Goal: Transaction & Acquisition: Obtain resource

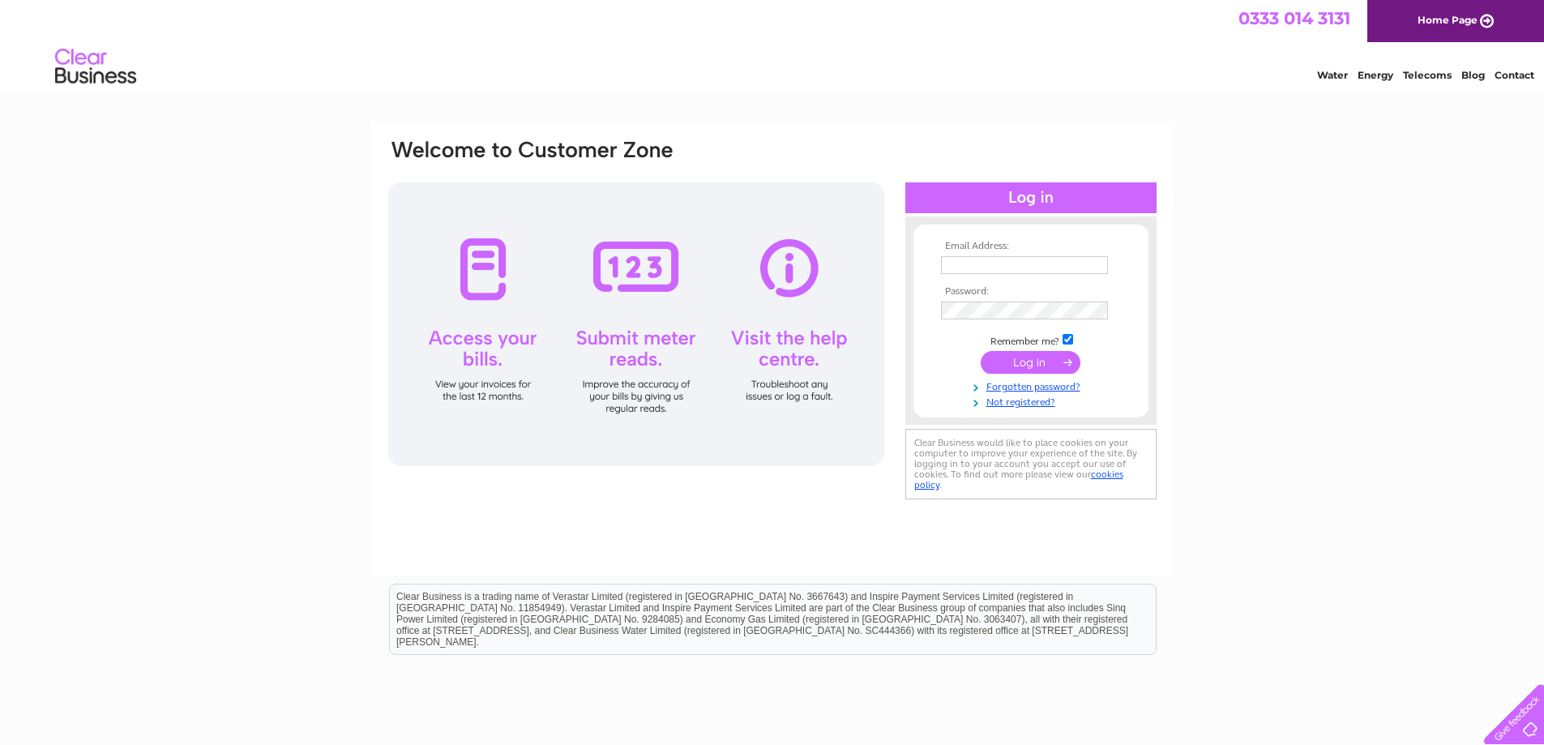
type input "emma.shearer@wernick.co.uk"
click at [1015, 361] on input "submit" at bounding box center [1031, 362] width 100 height 23
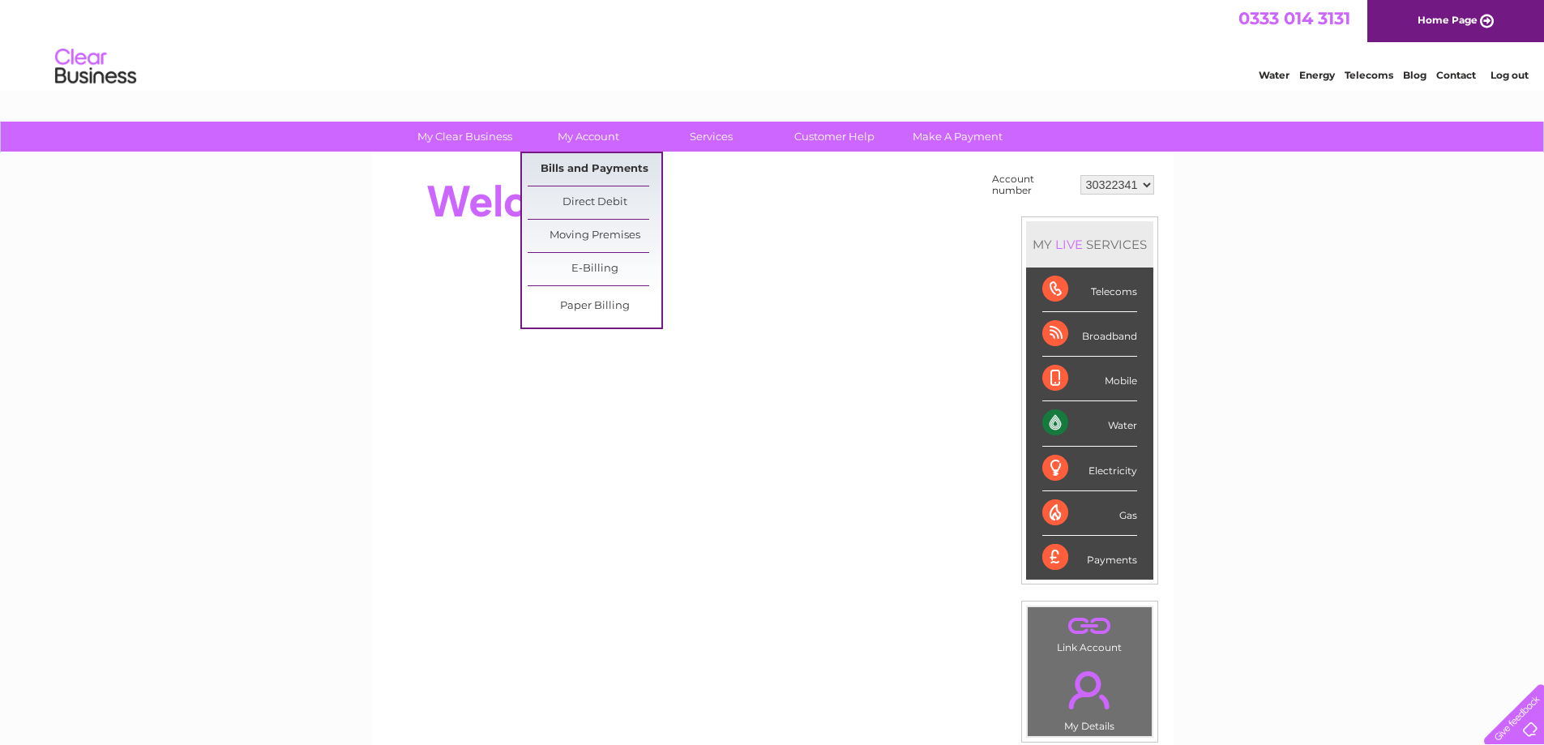
click at [587, 168] on link "Bills and Payments" at bounding box center [595, 169] width 134 height 32
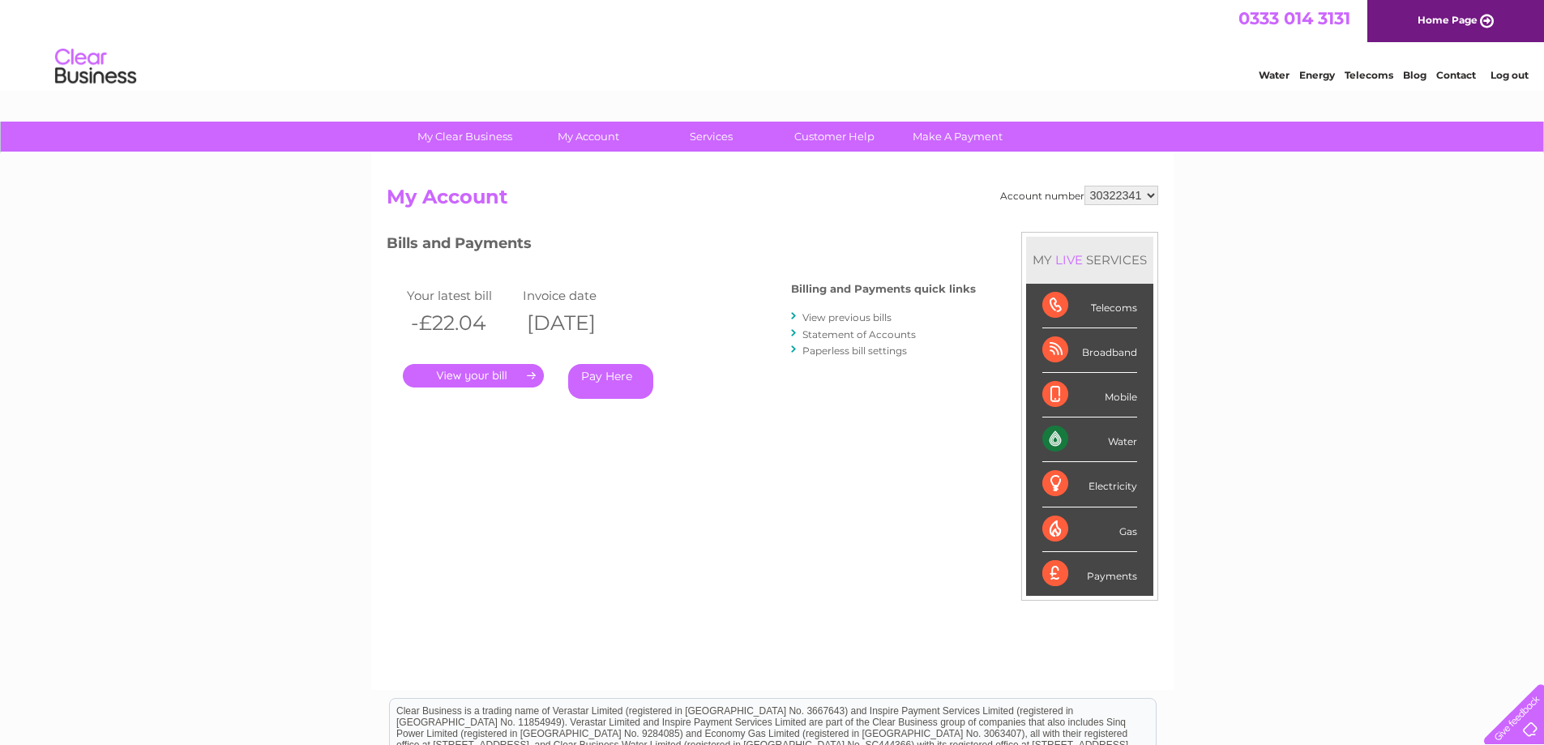
click at [492, 380] on link "." at bounding box center [473, 375] width 141 height 23
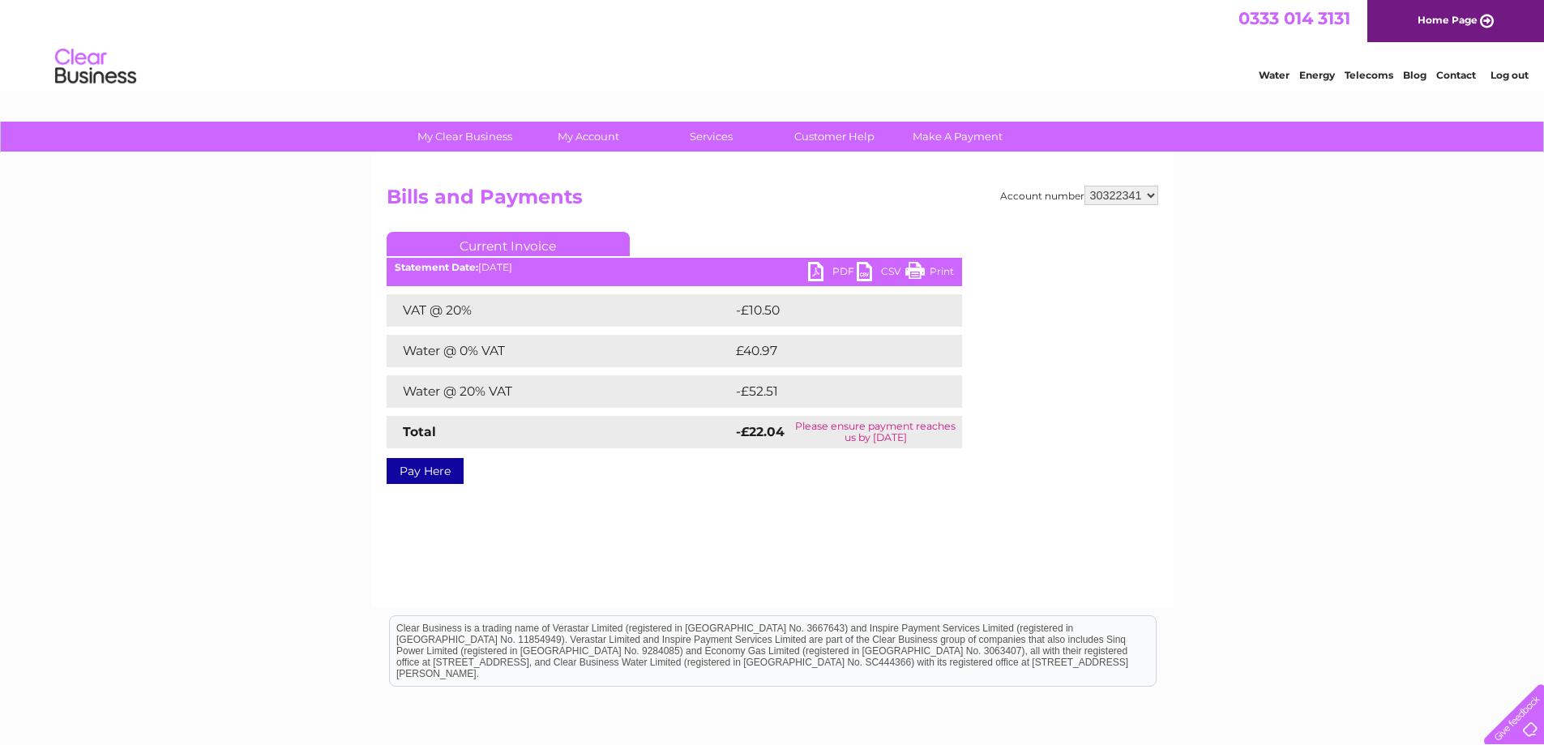
click at [841, 270] on link "PDF" at bounding box center [832, 273] width 49 height 23
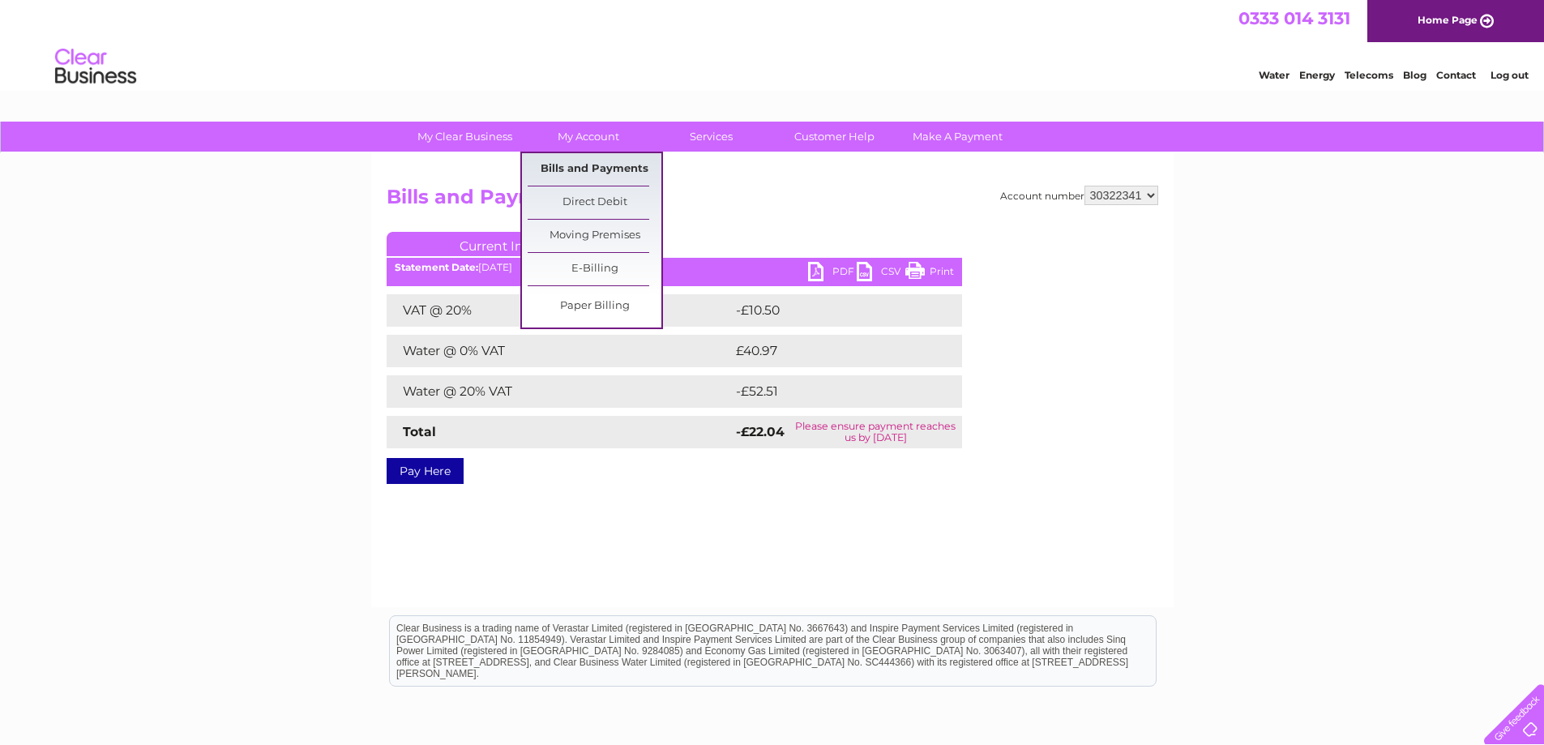
click at [593, 164] on link "Bills and Payments" at bounding box center [595, 169] width 134 height 32
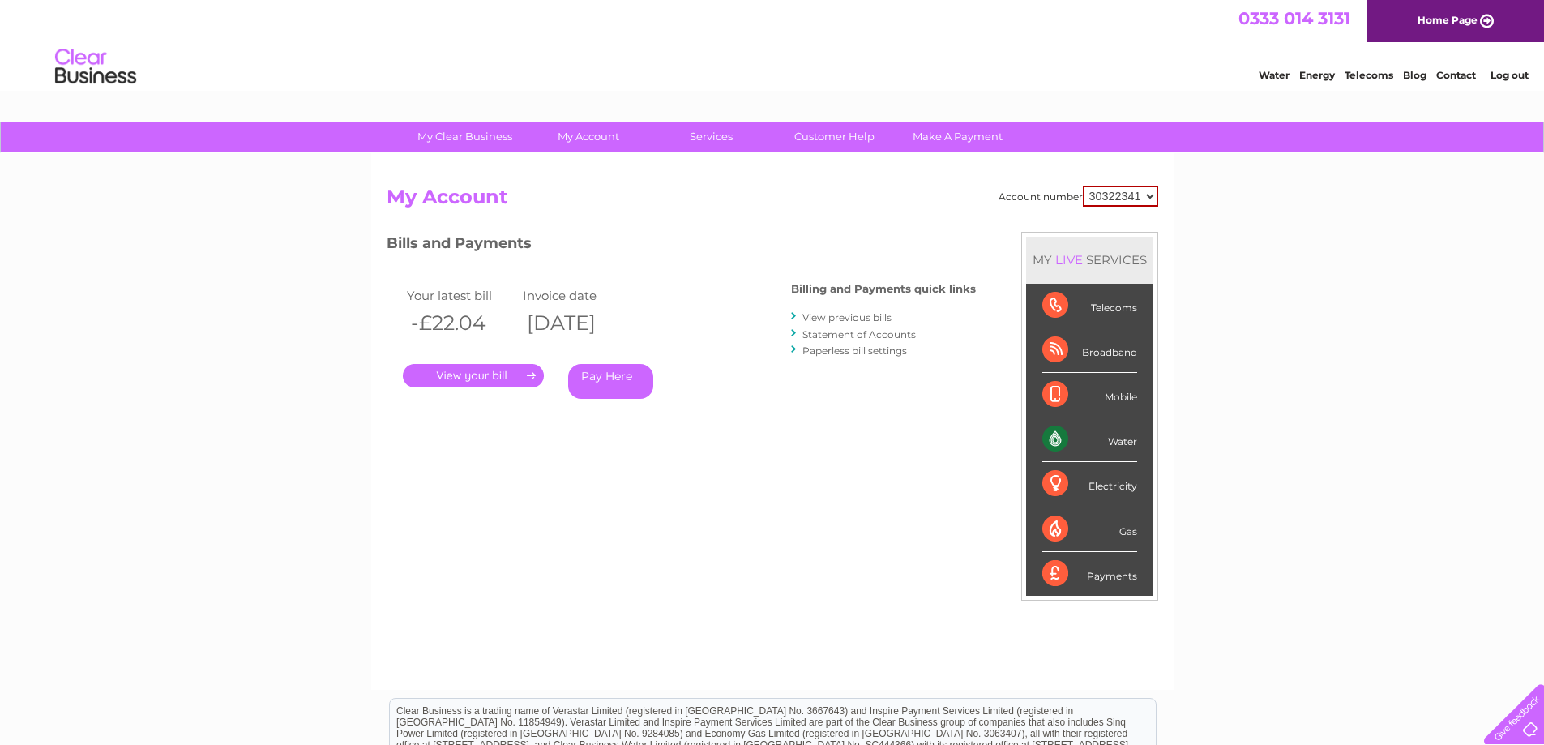
click at [861, 319] on link "View previous bills" at bounding box center [846, 317] width 89 height 12
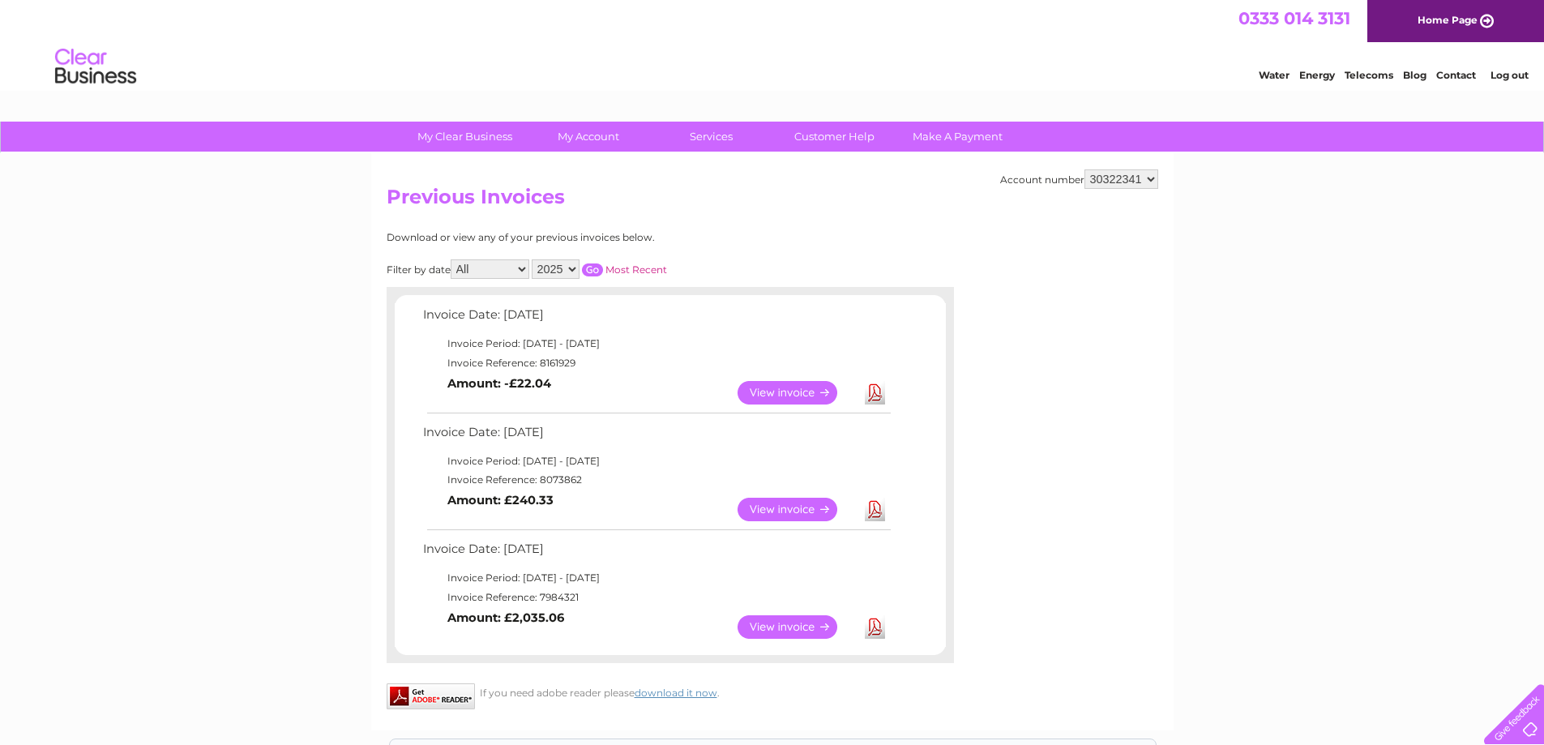
click at [872, 508] on link "Download" at bounding box center [875, 509] width 20 height 23
click at [793, 630] on link "View" at bounding box center [796, 626] width 119 height 23
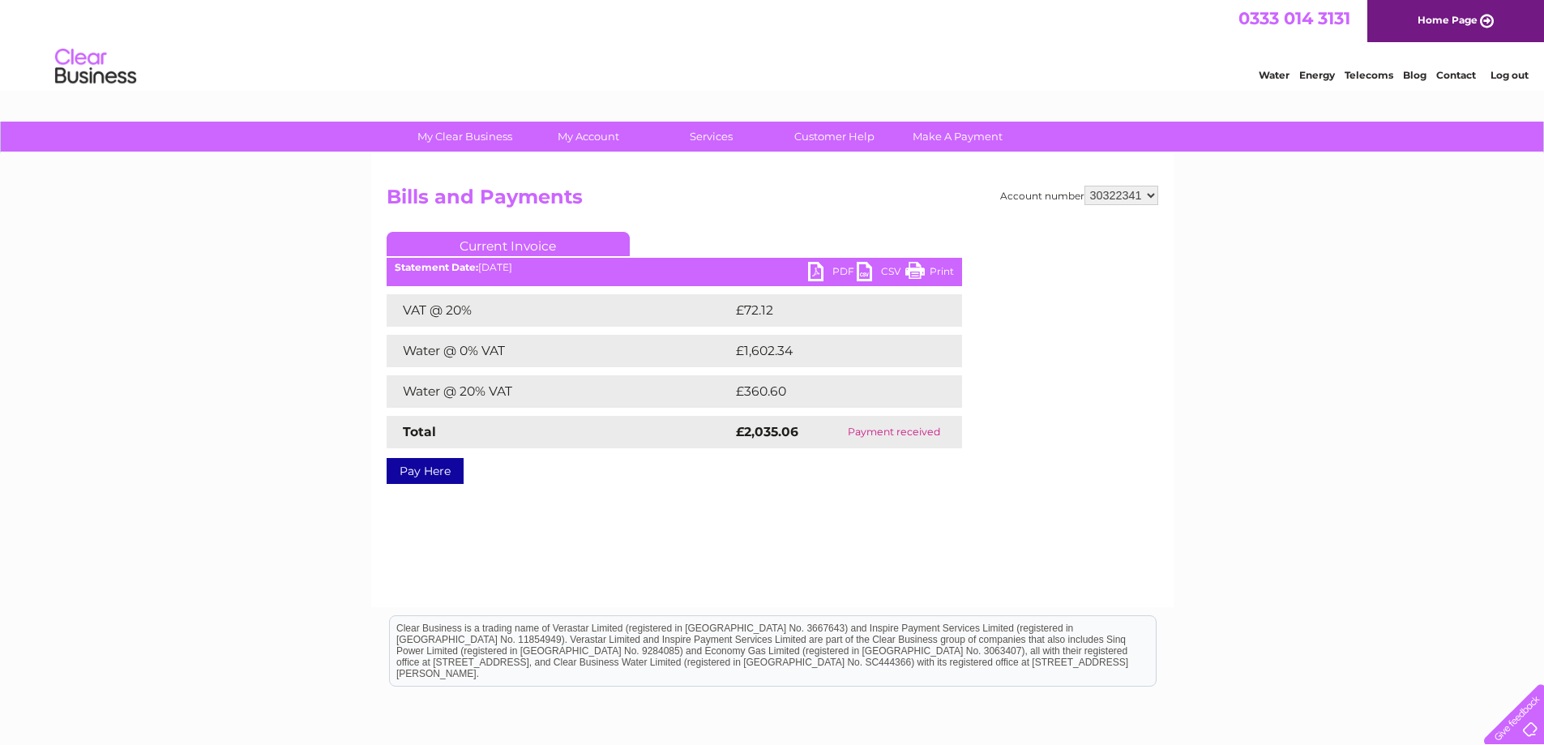
click at [834, 272] on link "PDF" at bounding box center [832, 273] width 49 height 23
click at [844, 271] on link "PDF" at bounding box center [832, 273] width 49 height 23
